Goal: Task Accomplishment & Management: Use online tool/utility

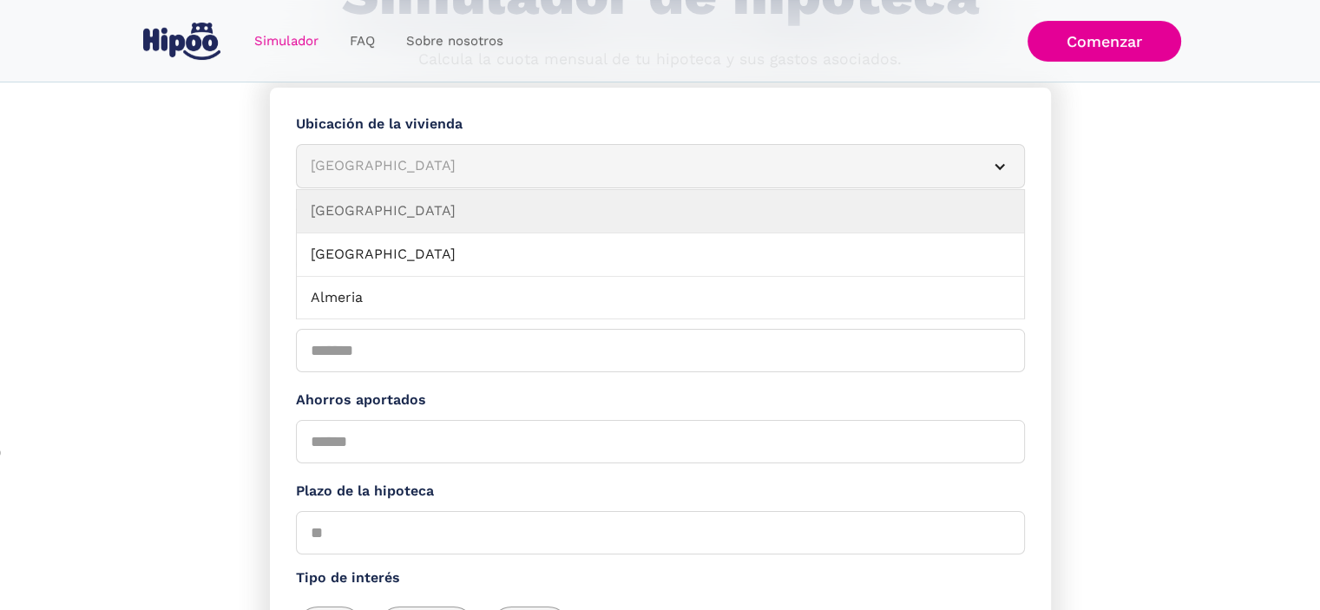
scroll to position [87, 0]
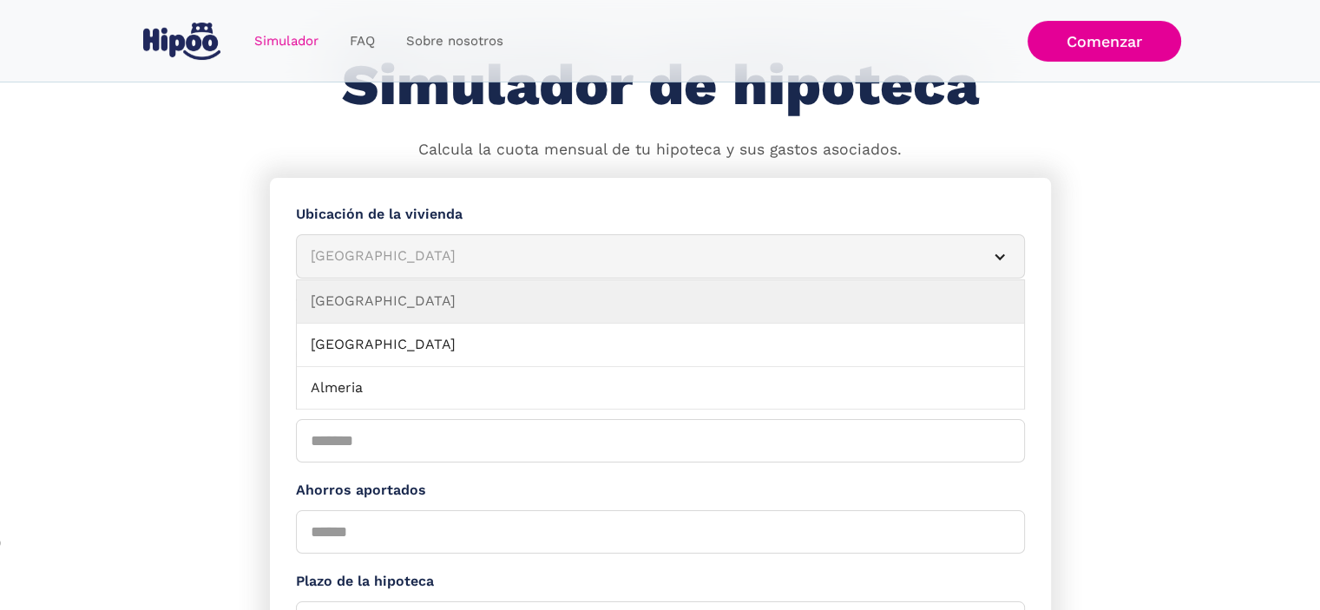
click at [401, 259] on div "[GEOGRAPHIC_DATA]" at bounding box center [640, 257] width 658 height 22
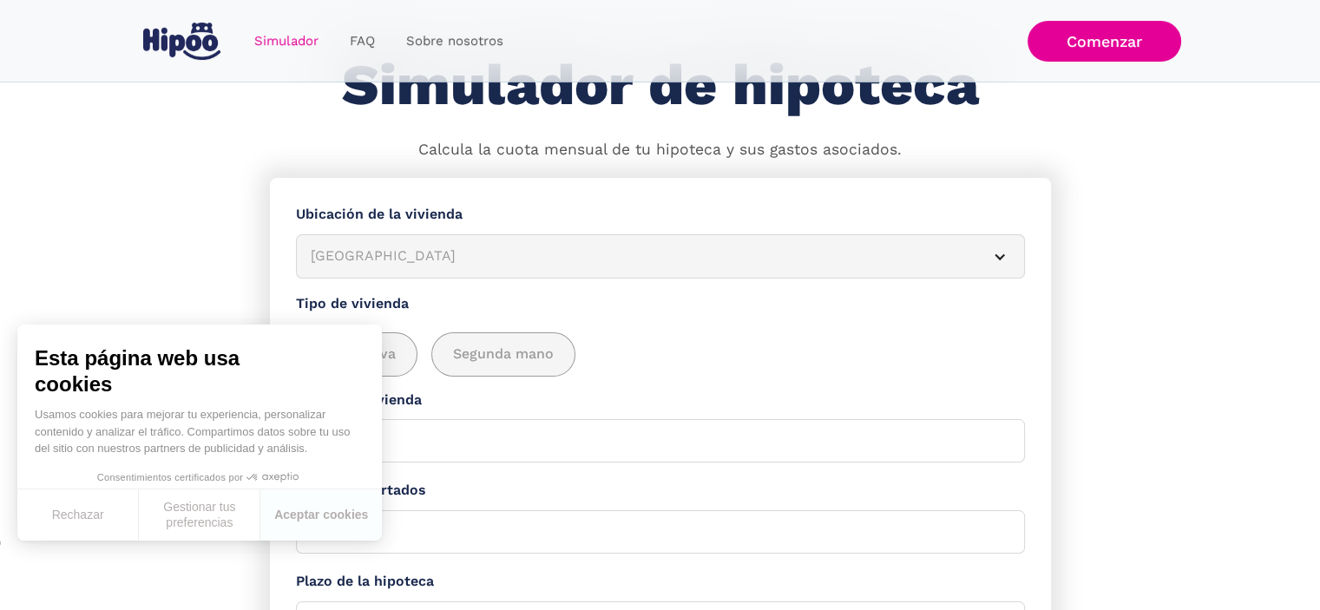
click at [390, 258] on div "[GEOGRAPHIC_DATA]" at bounding box center [640, 257] width 658 height 22
click at [290, 517] on button "Aceptar cookies" at bounding box center [321, 515] width 122 height 51
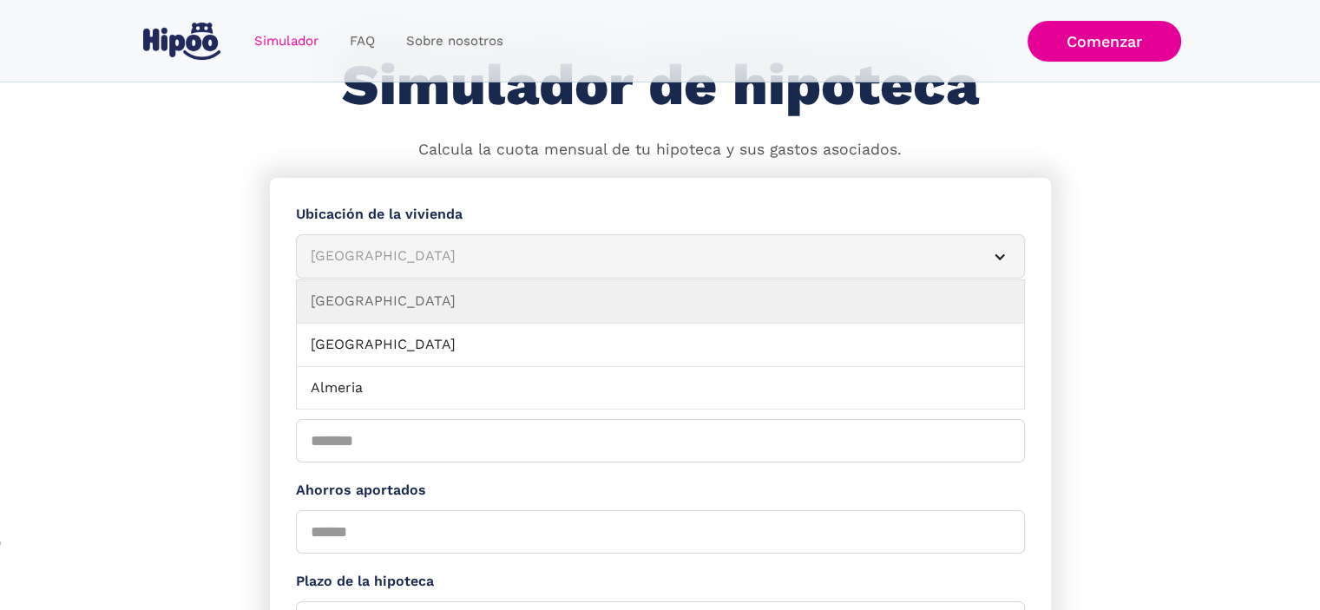
click at [375, 256] on div "[GEOGRAPHIC_DATA]" at bounding box center [640, 257] width 658 height 22
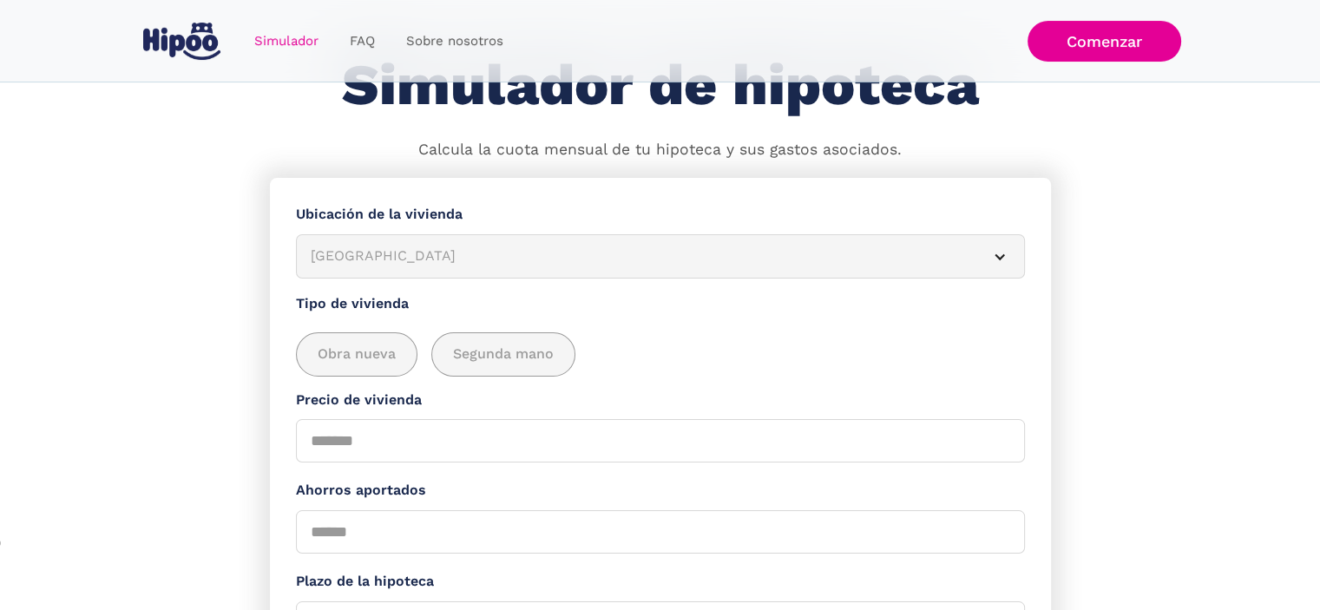
click at [376, 256] on div "[GEOGRAPHIC_DATA]" at bounding box center [640, 257] width 658 height 22
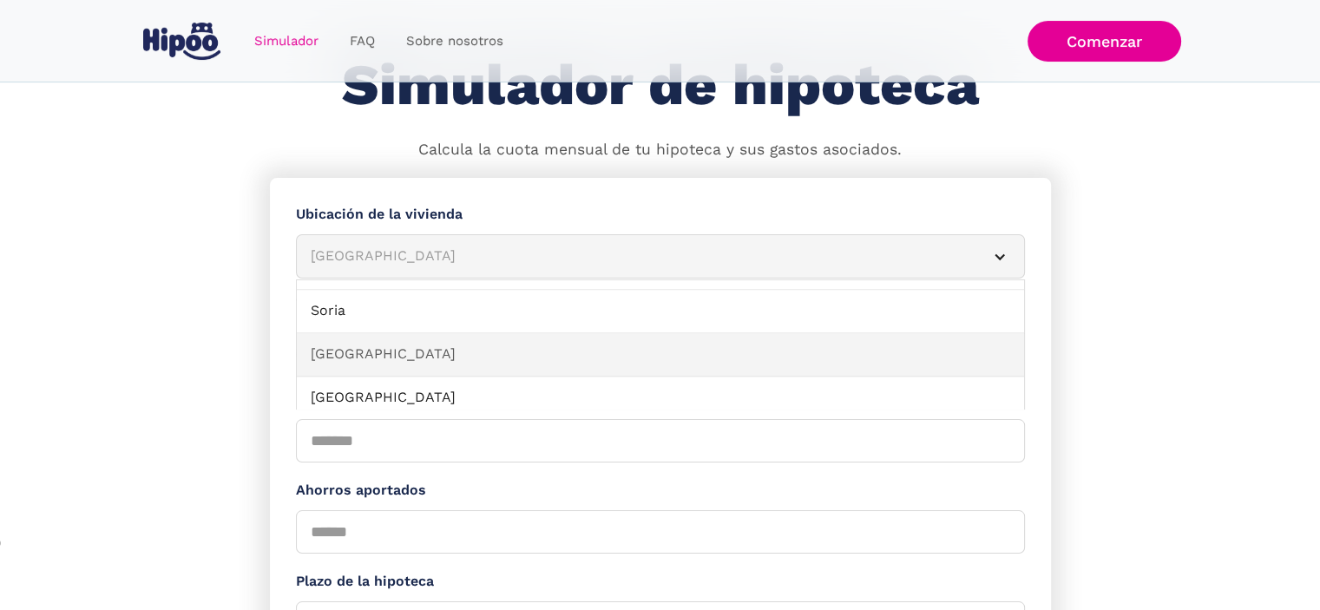
scroll to position [1633, 0]
click at [352, 352] on link "[GEOGRAPHIC_DATA]" at bounding box center [660, 354] width 727 height 43
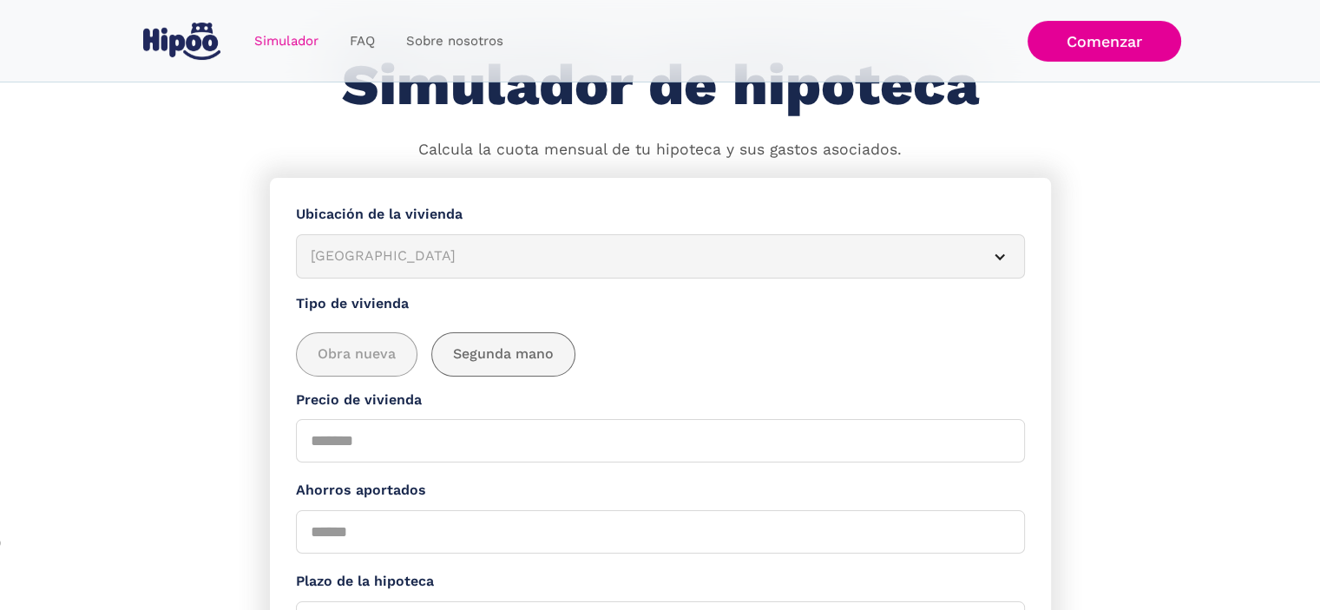
click at [519, 355] on span "Segunda mano" at bounding box center [503, 355] width 101 height 22
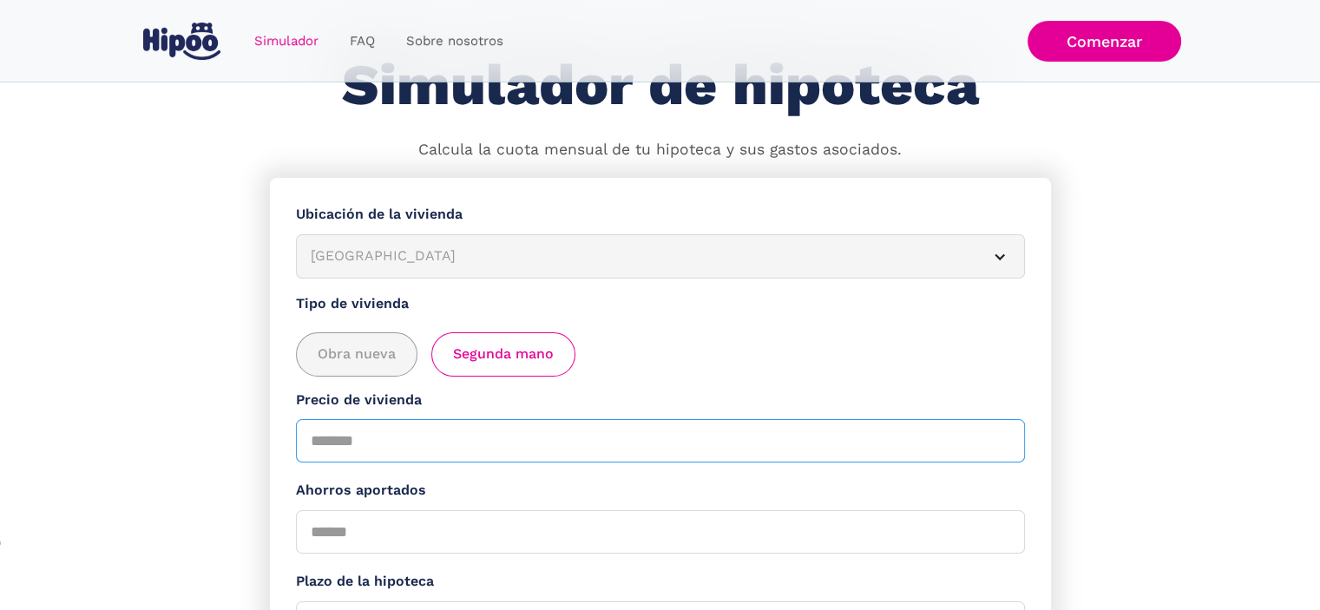
click at [401, 440] on input "Precio de vivienda" at bounding box center [660, 440] width 729 height 43
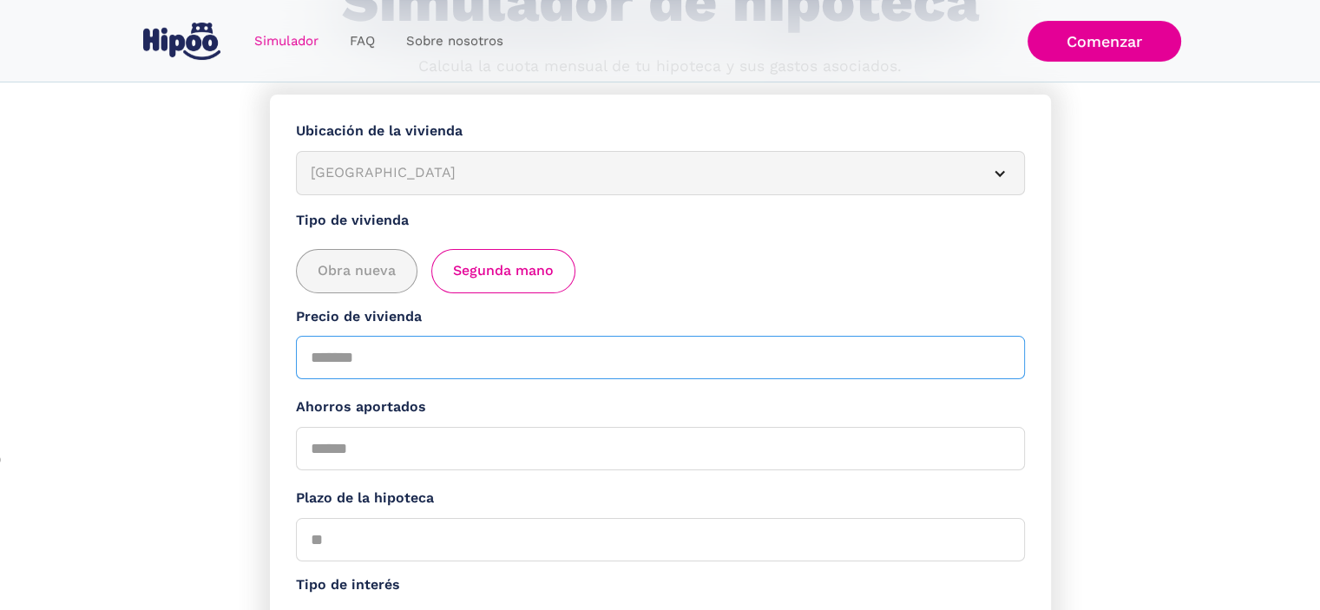
scroll to position [347, 0]
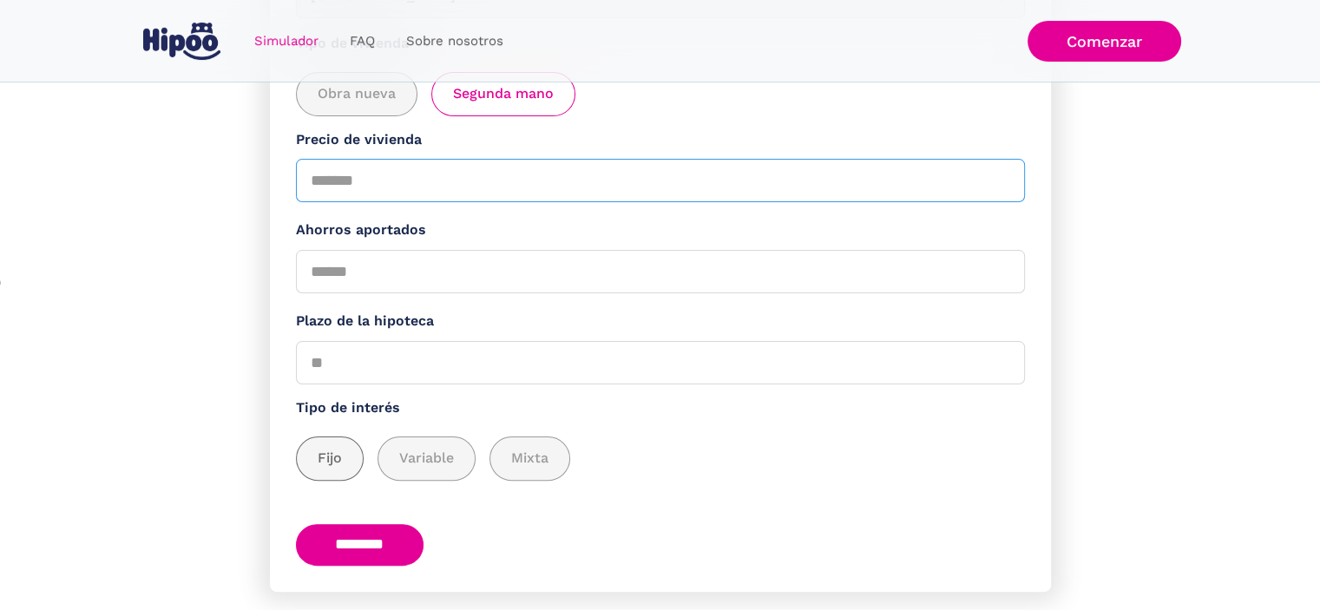
type input "******"
click at [324, 457] on span "Fijo" at bounding box center [330, 459] width 24 height 22
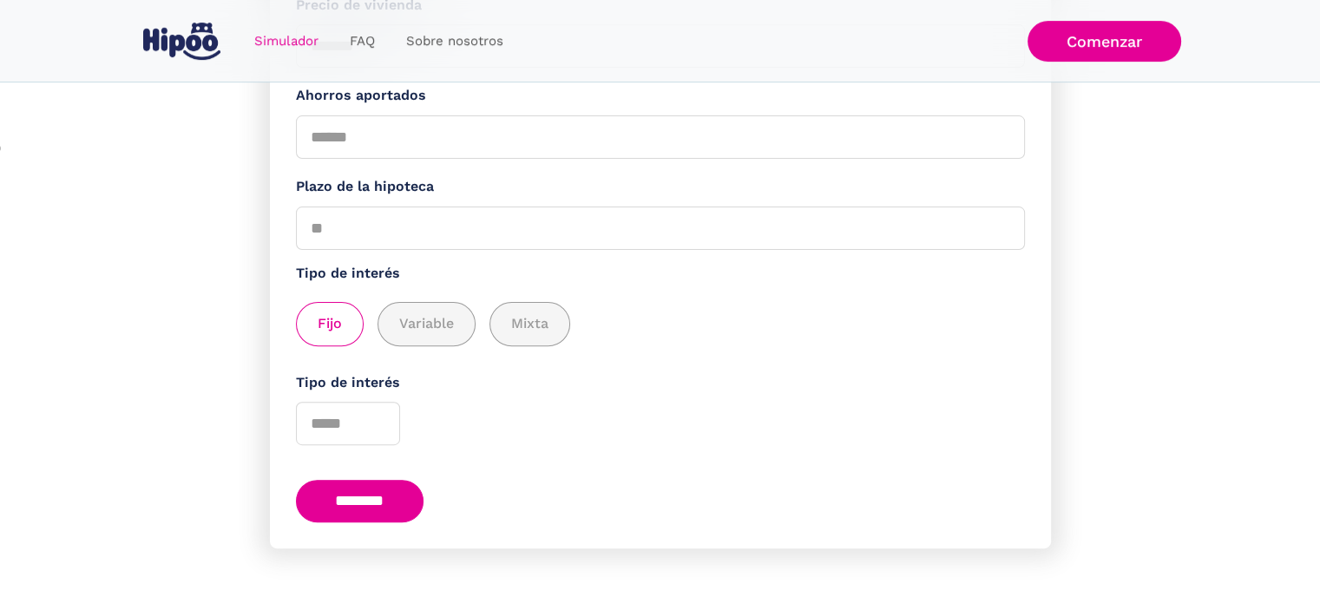
scroll to position [483, 0]
click at [369, 504] on input "********" at bounding box center [360, 500] width 128 height 43
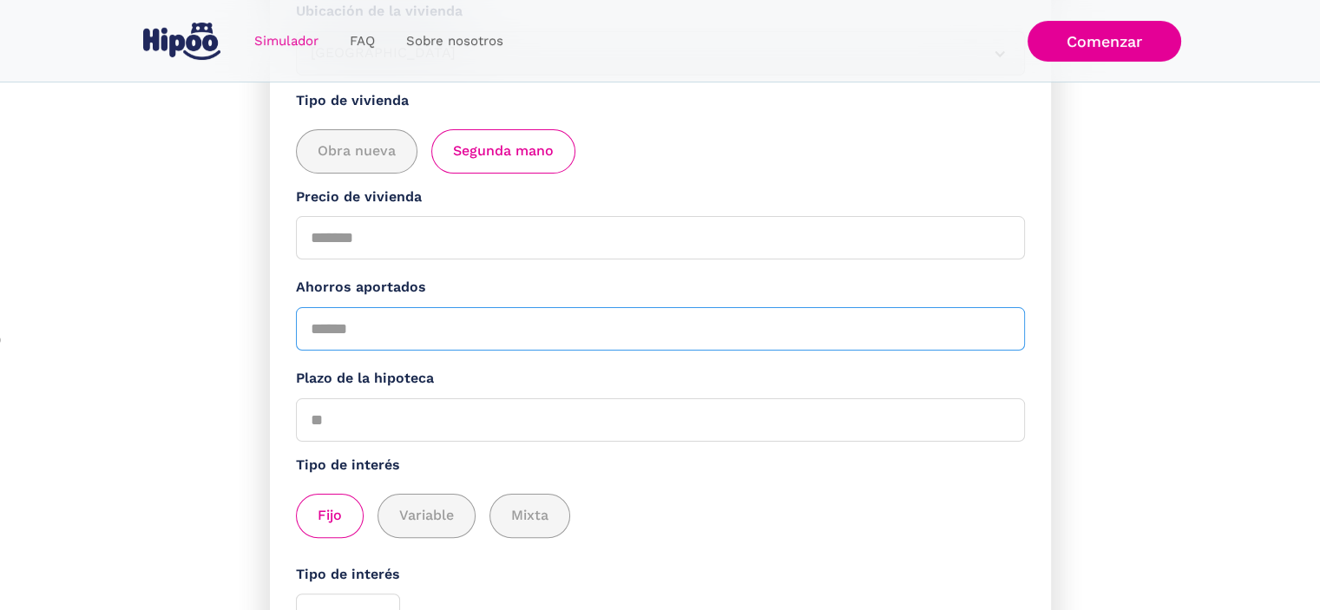
scroll to position [135, 0]
